Goal: Transaction & Acquisition: Purchase product/service

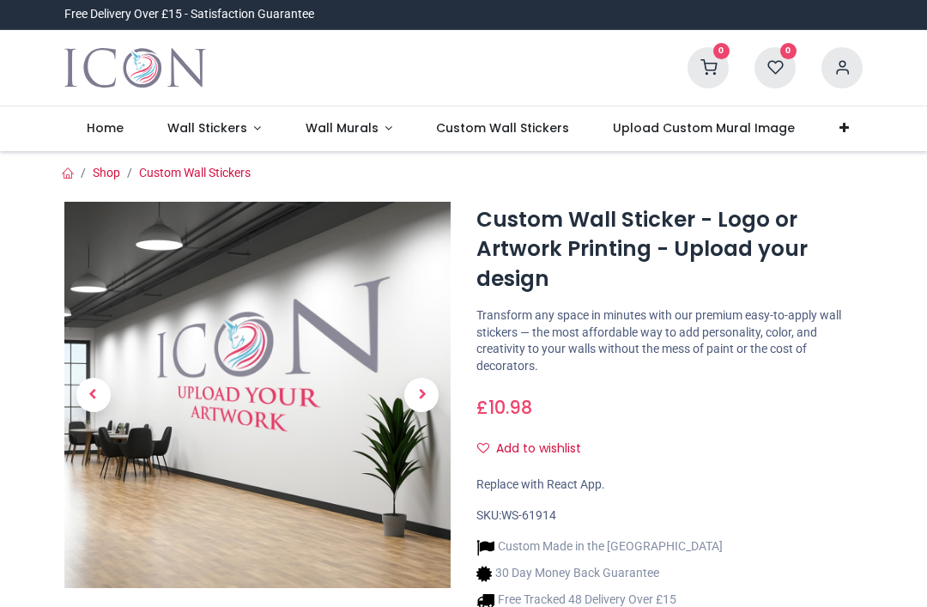
click at [409, 378] on span "Next" at bounding box center [421, 395] width 34 height 34
click at [425, 392] on span "Next" at bounding box center [421, 395] width 34 height 34
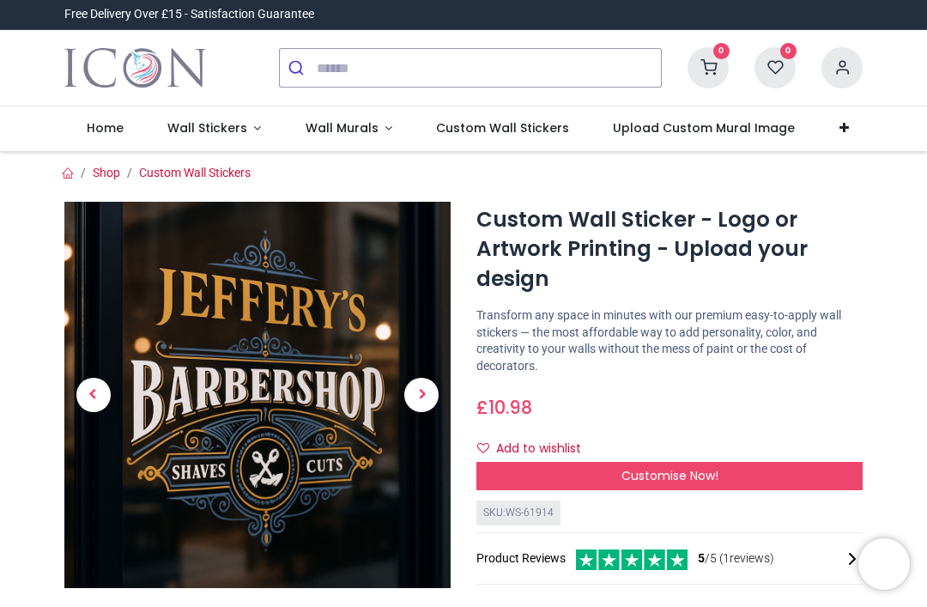
click at [420, 394] on span "Next" at bounding box center [421, 395] width 34 height 34
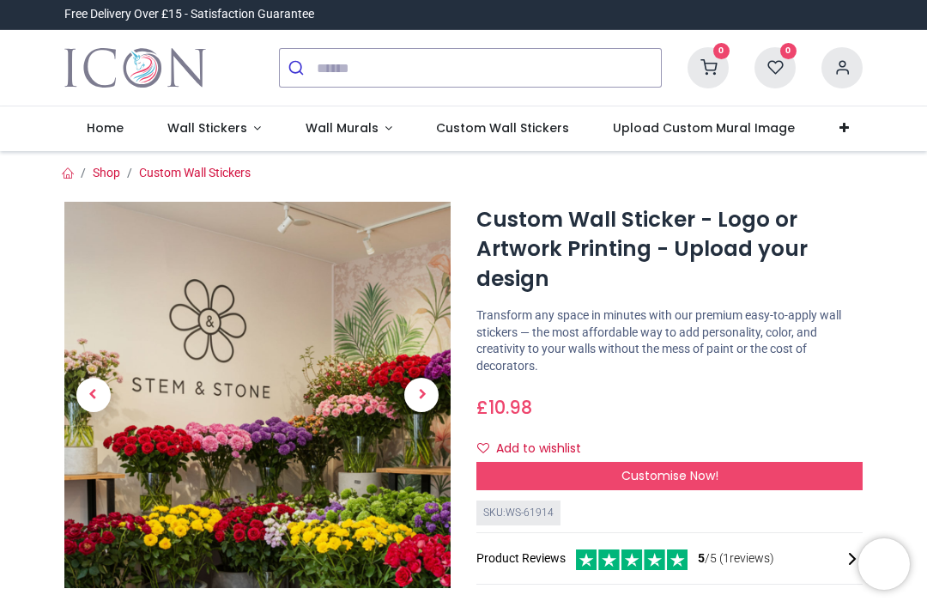
click at [423, 396] on span "Next" at bounding box center [421, 395] width 34 height 34
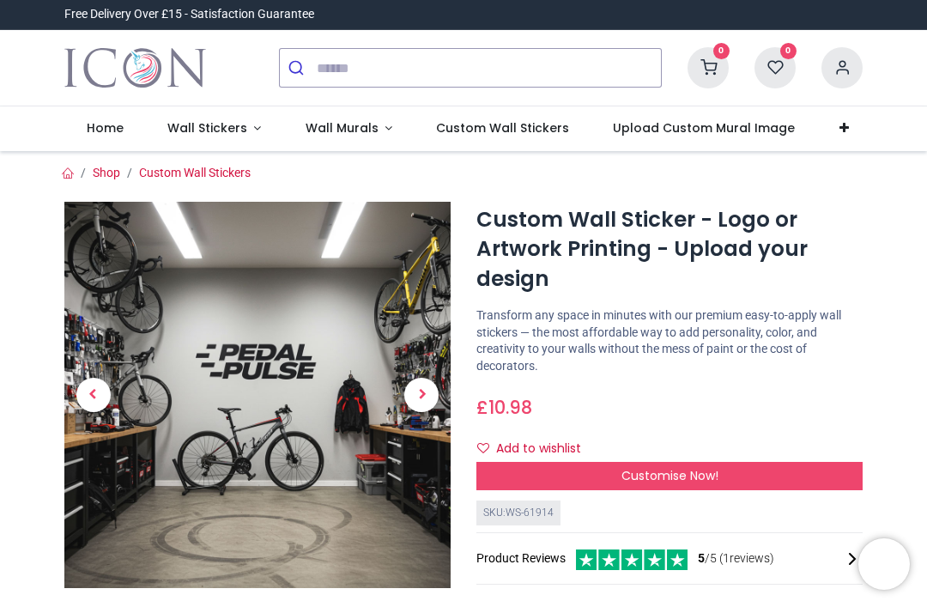
click at [426, 398] on span "Next" at bounding box center [421, 395] width 34 height 34
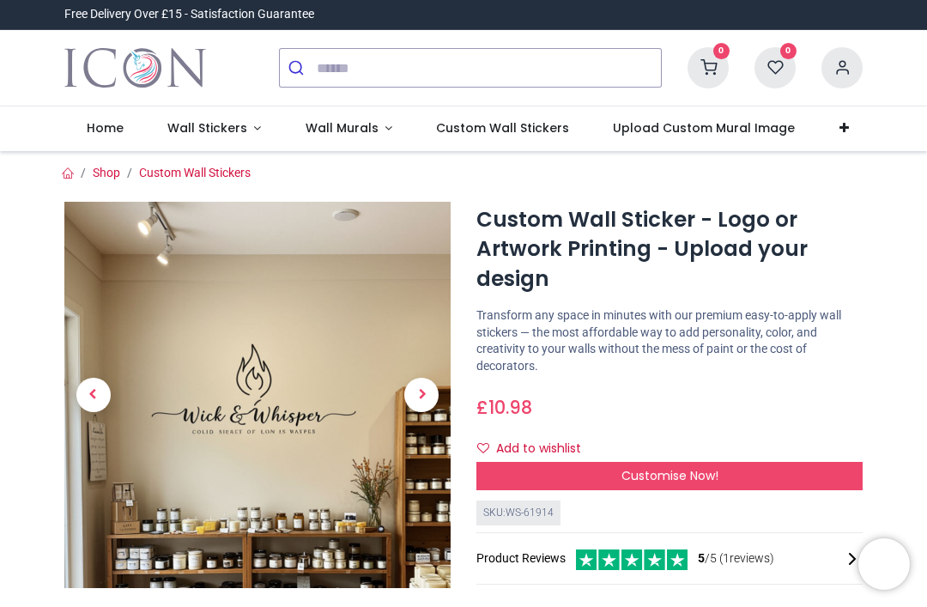
click at [427, 398] on span "Next" at bounding box center [421, 395] width 34 height 34
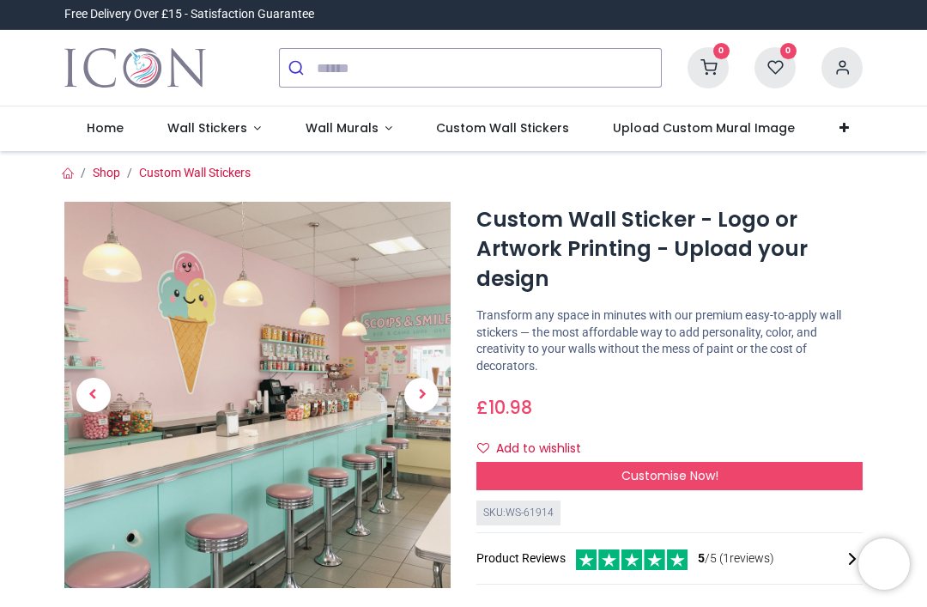
click at [429, 396] on span "Next" at bounding box center [421, 395] width 34 height 34
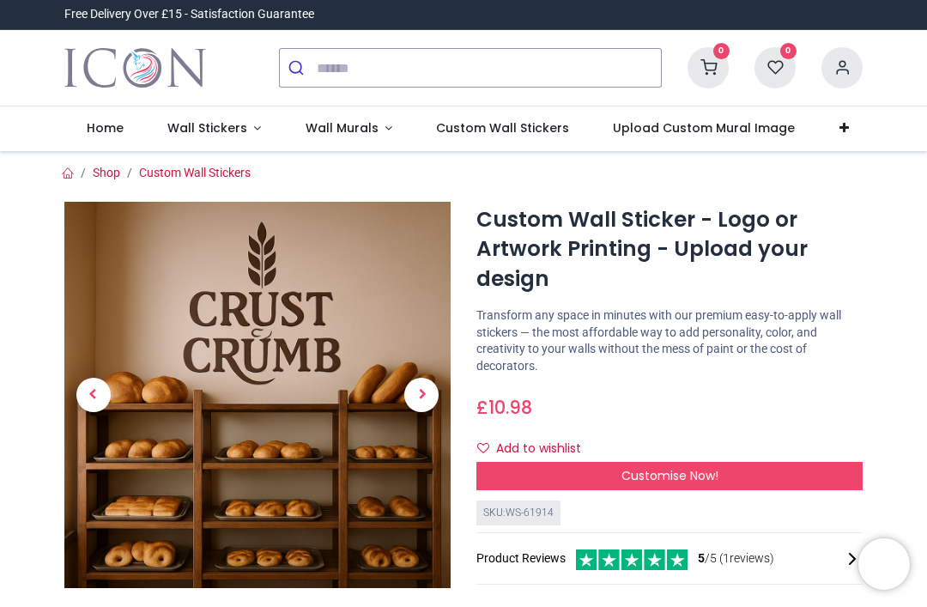
click at [428, 395] on span "Next" at bounding box center [421, 395] width 34 height 34
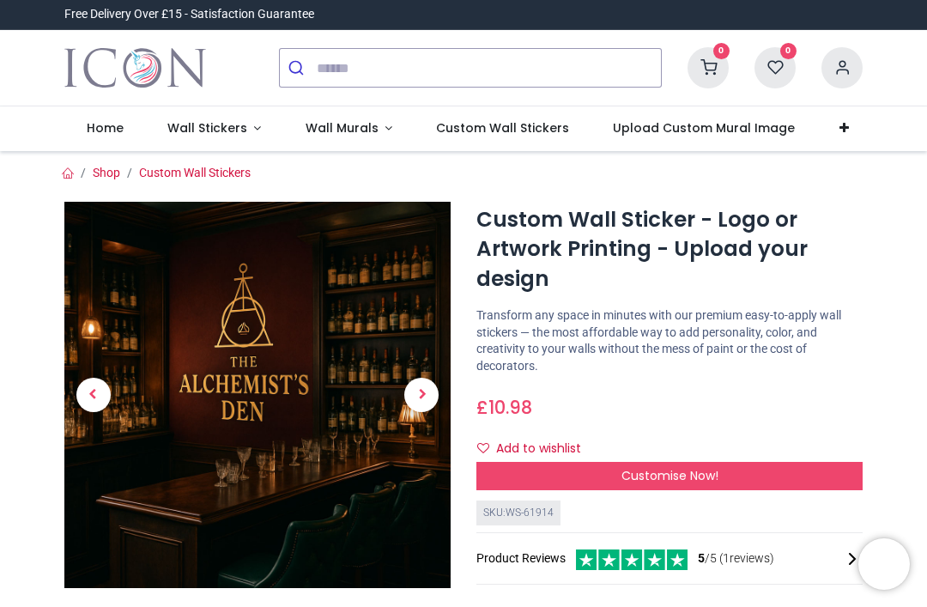
click at [429, 396] on span "Next" at bounding box center [421, 395] width 34 height 34
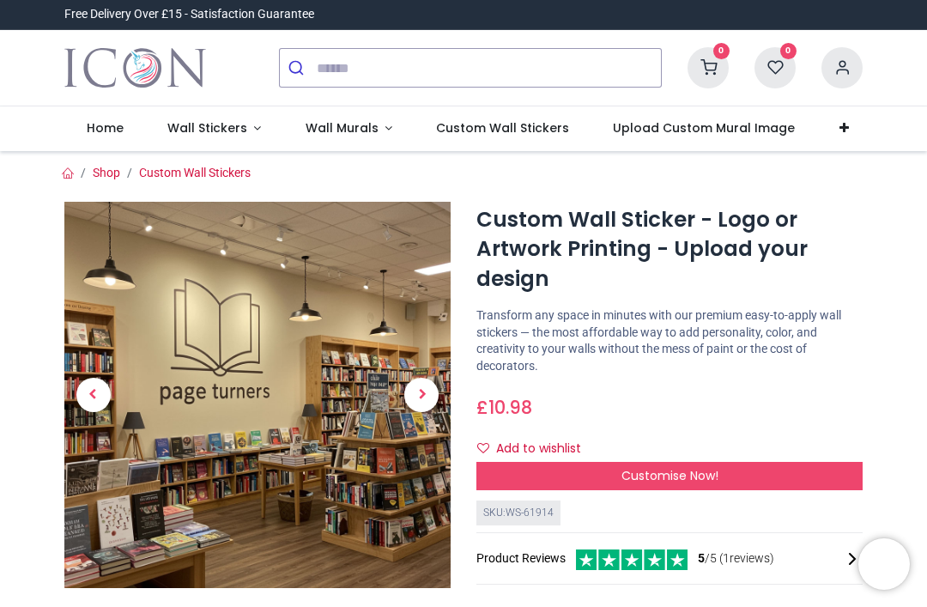
click at [429, 397] on span "Next" at bounding box center [421, 395] width 34 height 34
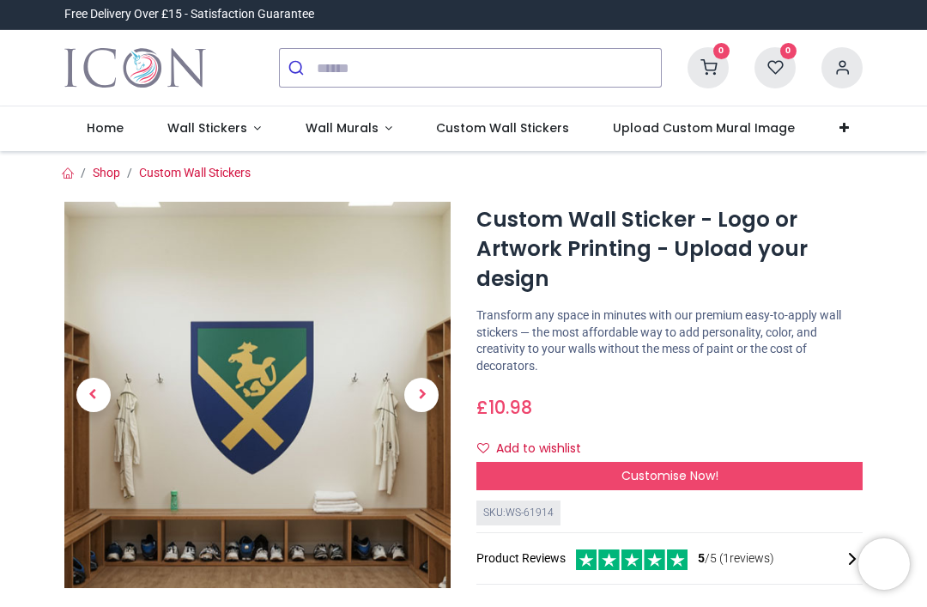
click at [429, 396] on span "Next" at bounding box center [421, 395] width 34 height 34
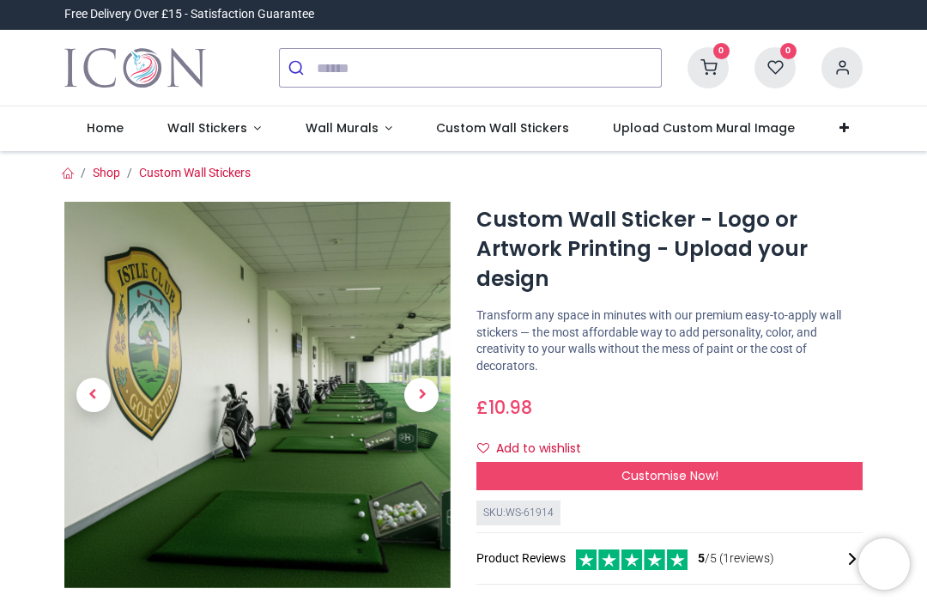
click at [432, 396] on span "Next" at bounding box center [421, 395] width 34 height 34
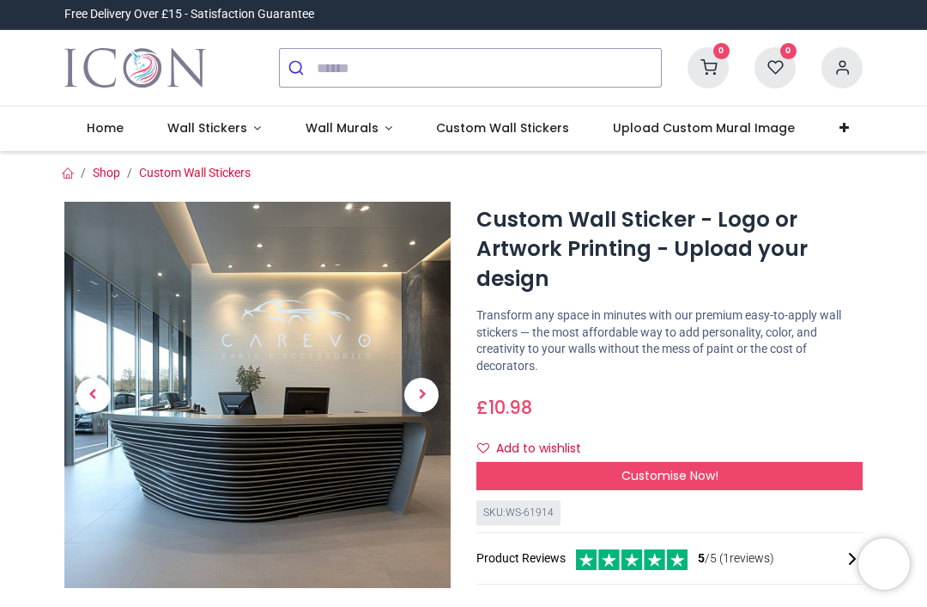
click at [438, 398] on span "Next" at bounding box center [421, 395] width 34 height 34
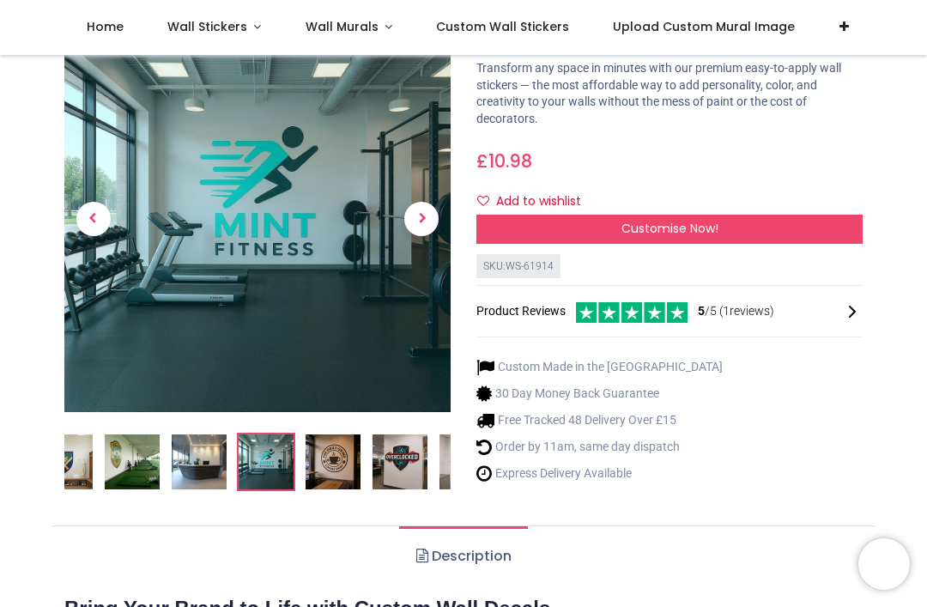
scroll to position [149, 0]
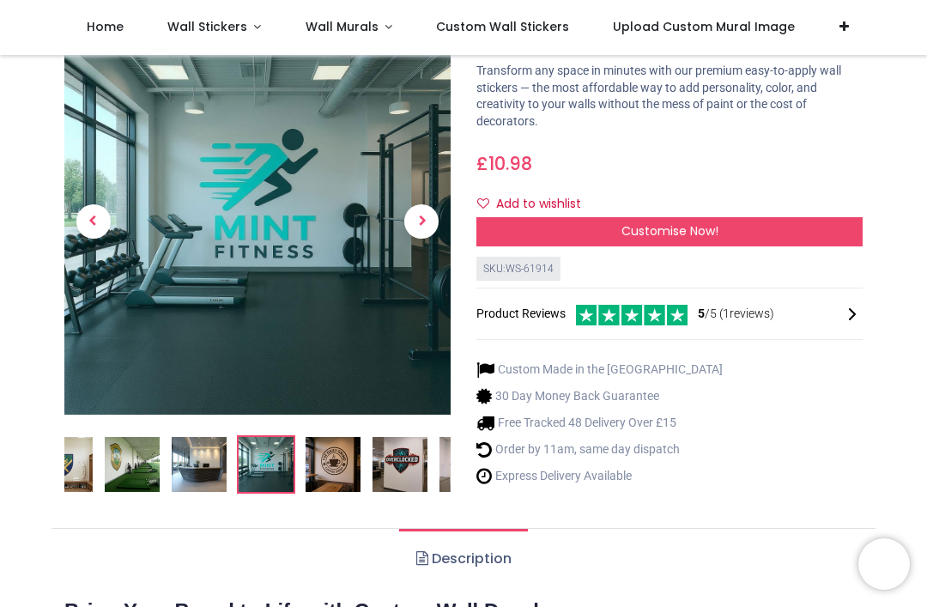
click at [559, 228] on div "Customise Now!" at bounding box center [669, 231] width 386 height 29
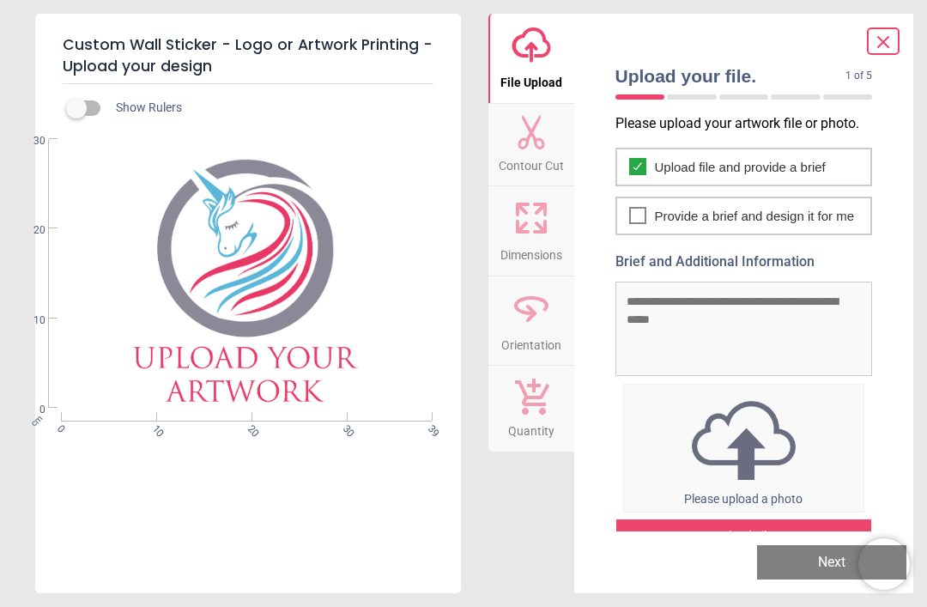
click at [689, 222] on span "Provide a brief and design it for me" at bounding box center [755, 216] width 200 height 18
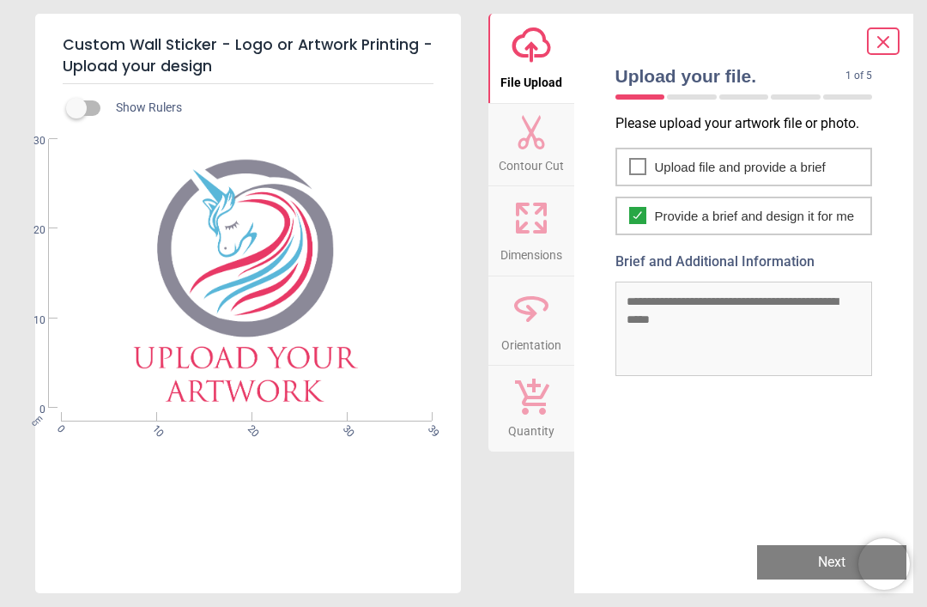
click at [691, 162] on span "Upload file and provide a brief" at bounding box center [740, 167] width 171 height 18
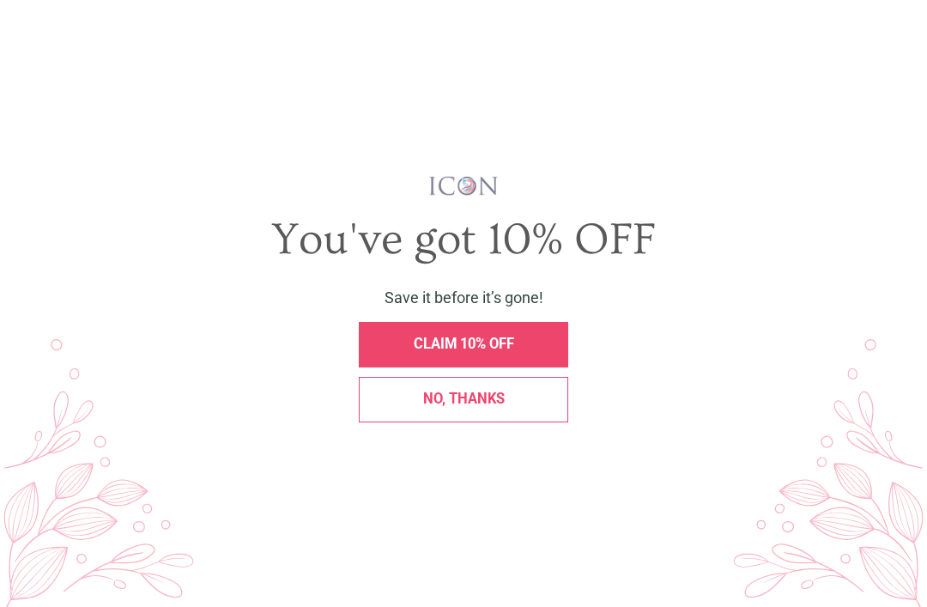
scroll to position [0, 0]
click at [521, 407] on div "No, thanks" at bounding box center [463, 399] width 188 height 15
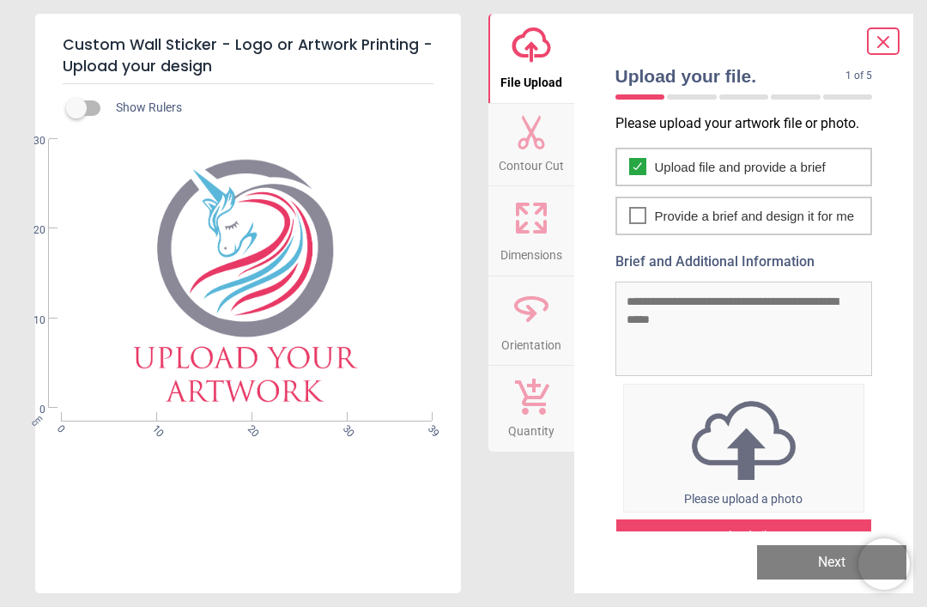
click at [76, 108] on label at bounding box center [76, 108] width 0 height 0
click at [49, 137] on div "cm 0 10 20 30 39 0 10 20 30" at bounding box center [246, 317] width 422 height 371
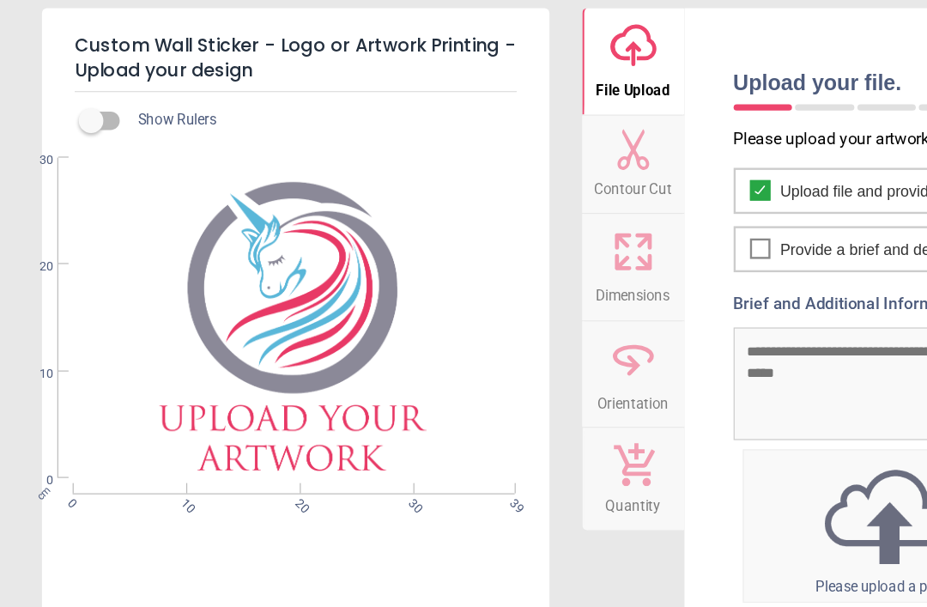
click at [58, 146] on div "0 10 20 30" at bounding box center [57, 273] width 16 height 269
click at [41, 122] on div "Show Rulers cm 0 10 20 30 39 0 10 20 30" at bounding box center [248, 338] width 426 height 509
click at [202, 240] on div "cm 0 10 20 30 39 0 10 20 30" at bounding box center [246, 273] width 422 height 269
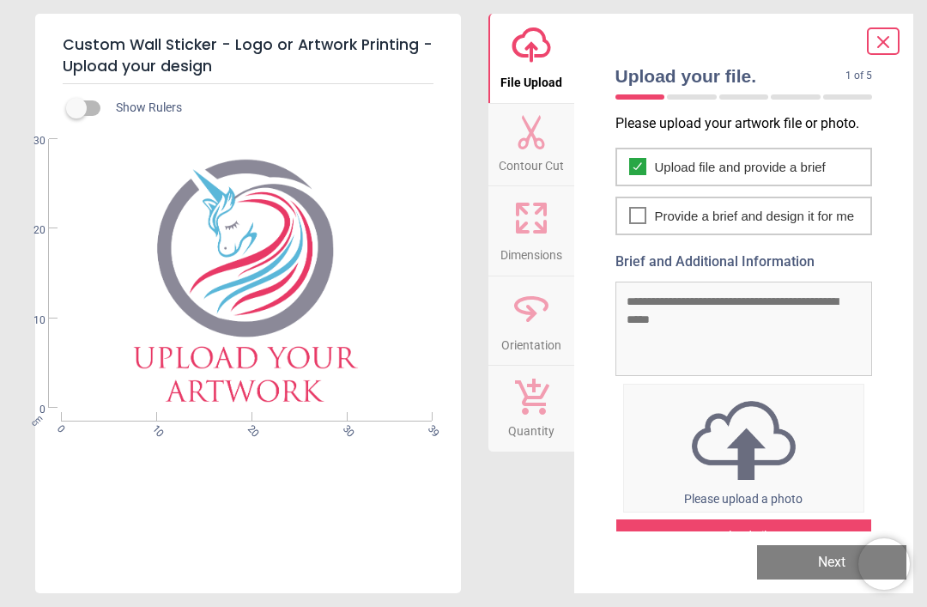
click at [501, 153] on span "Contour Cut" at bounding box center [531, 162] width 65 height 26
click at [520, 101] on button "upload-cloud-line File Upload" at bounding box center [532, 58] width 86 height 89
click at [523, 198] on icon at bounding box center [531, 217] width 41 height 41
click at [529, 242] on span "Dimensions" at bounding box center [532, 252] width 62 height 26
click at [511, 288] on icon at bounding box center [531, 308] width 41 height 41
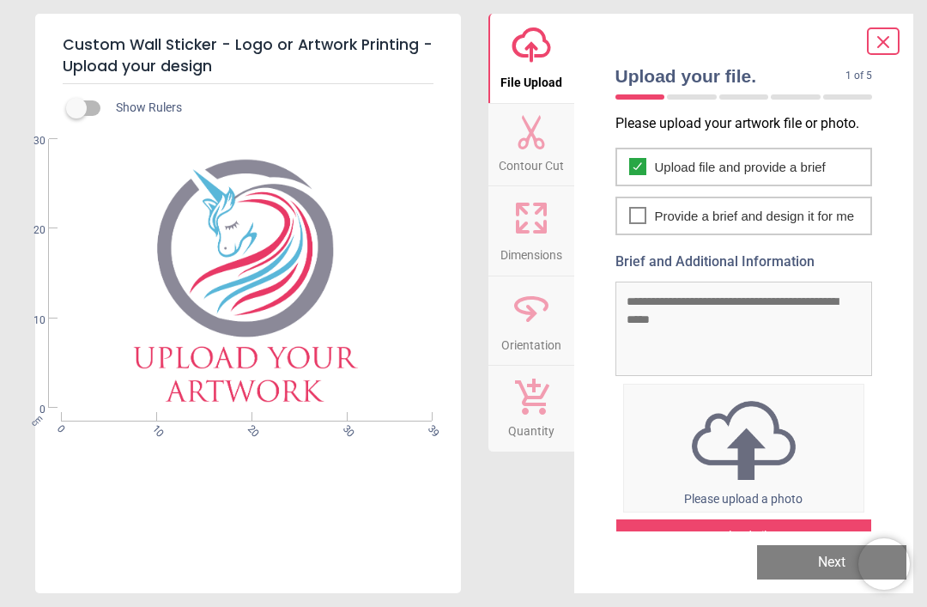
click at [515, 312] on icon at bounding box center [531, 308] width 41 height 41
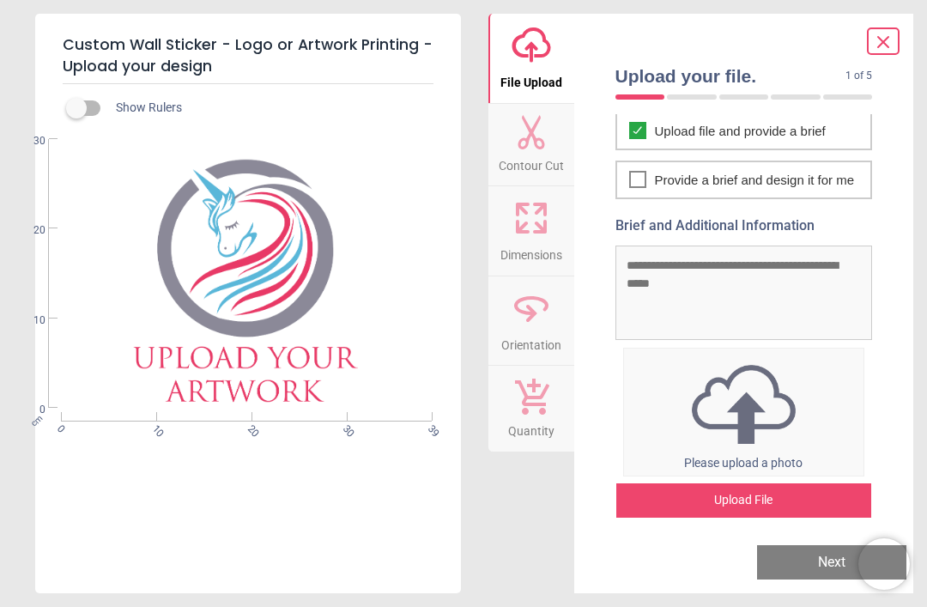
click at [804, 572] on button "Next" at bounding box center [831, 562] width 149 height 34
